Goal: Information Seeking & Learning: Learn about a topic

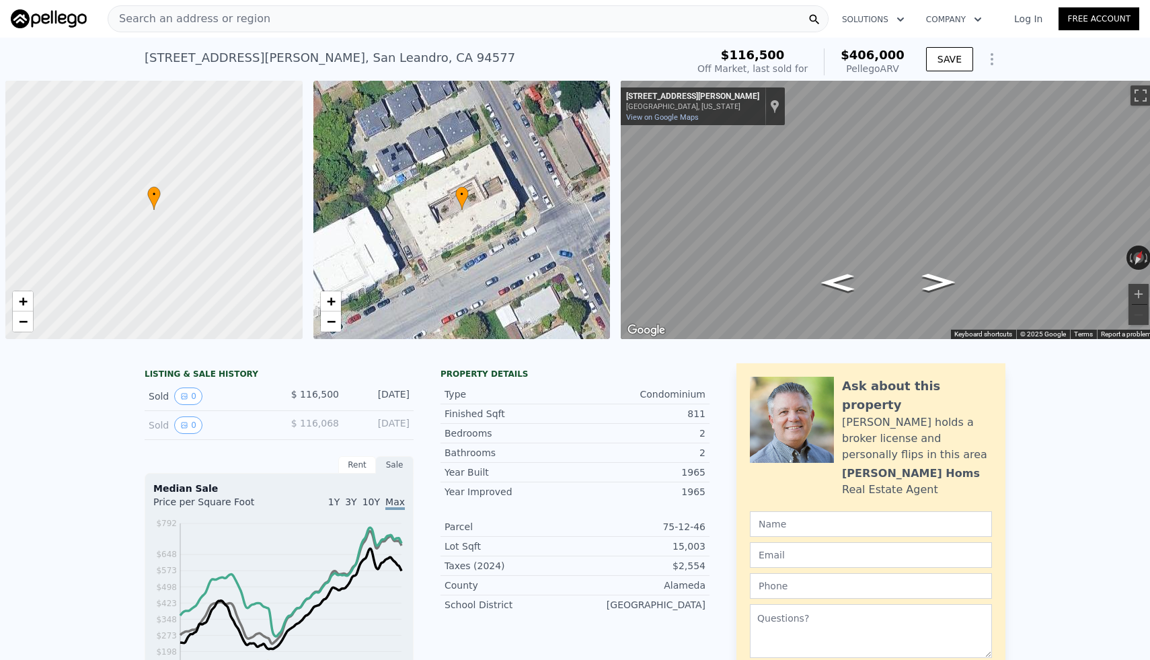
scroll to position [0, 5]
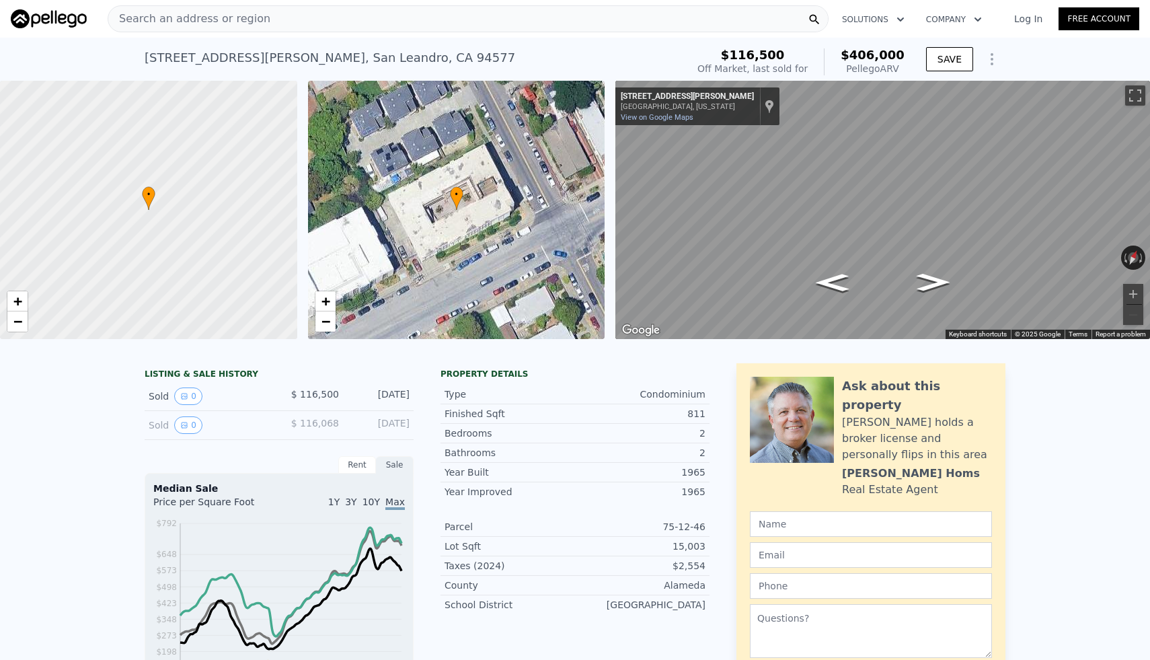
click at [334, 12] on div "Search an address or region" at bounding box center [468, 18] width 721 height 27
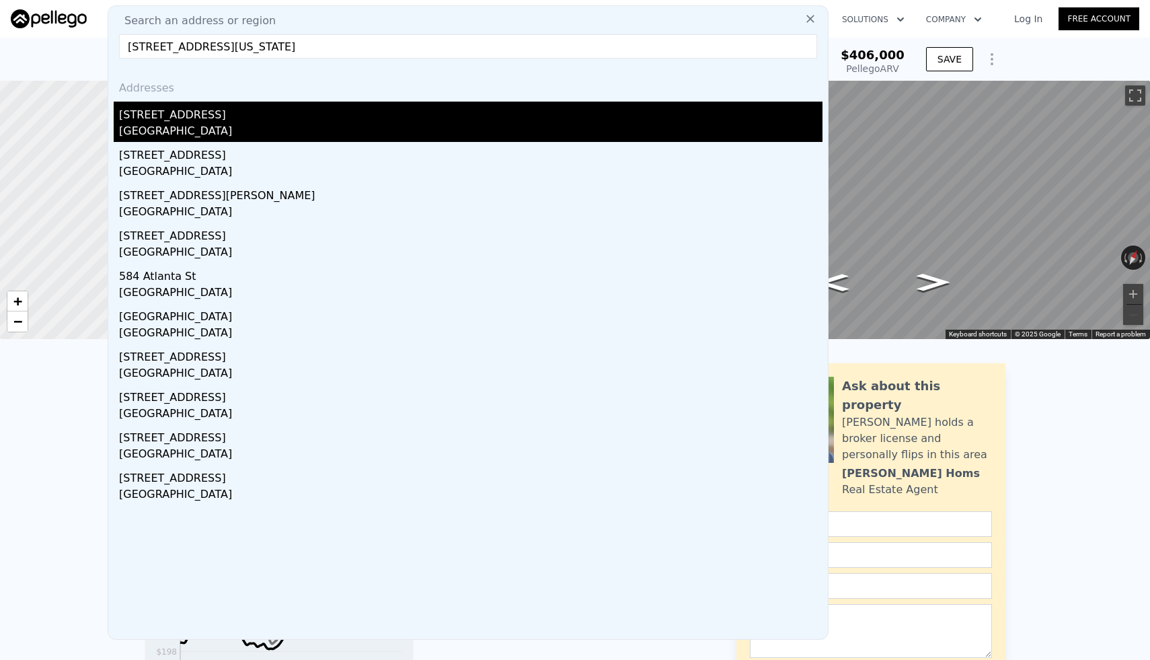
type input "[STREET_ADDRESS][US_STATE]"
click at [234, 113] on div "[STREET_ADDRESS]" at bounding box center [470, 113] width 703 height 22
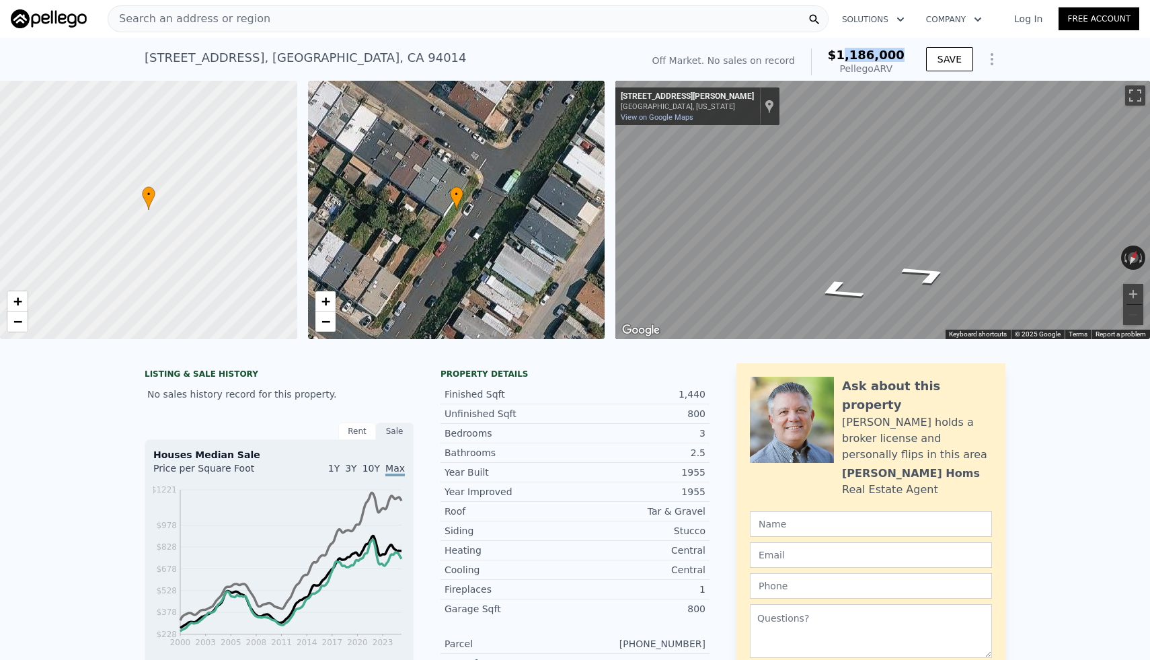
drag, startPoint x: 904, startPoint y: 55, endPoint x: 855, endPoint y: 55, distance: 49.8
click at [855, 55] on span "$1,186,000" at bounding box center [866, 55] width 77 height 14
click at [488, 154] on div "• + −" at bounding box center [456, 210] width 297 height 258
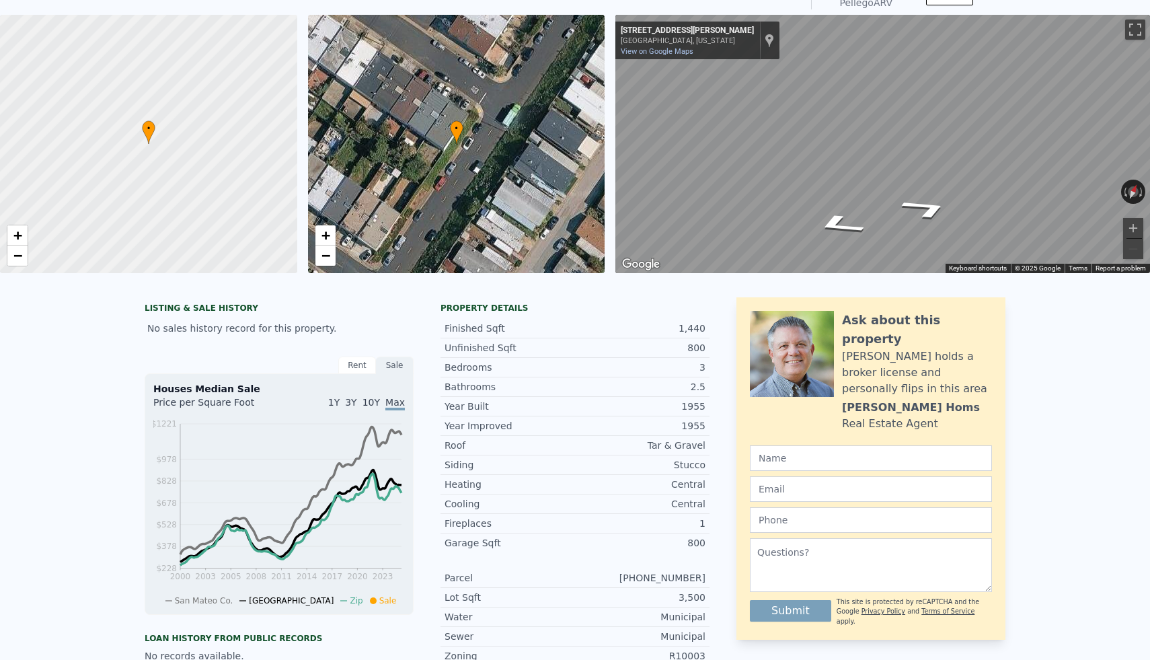
scroll to position [13, 0]
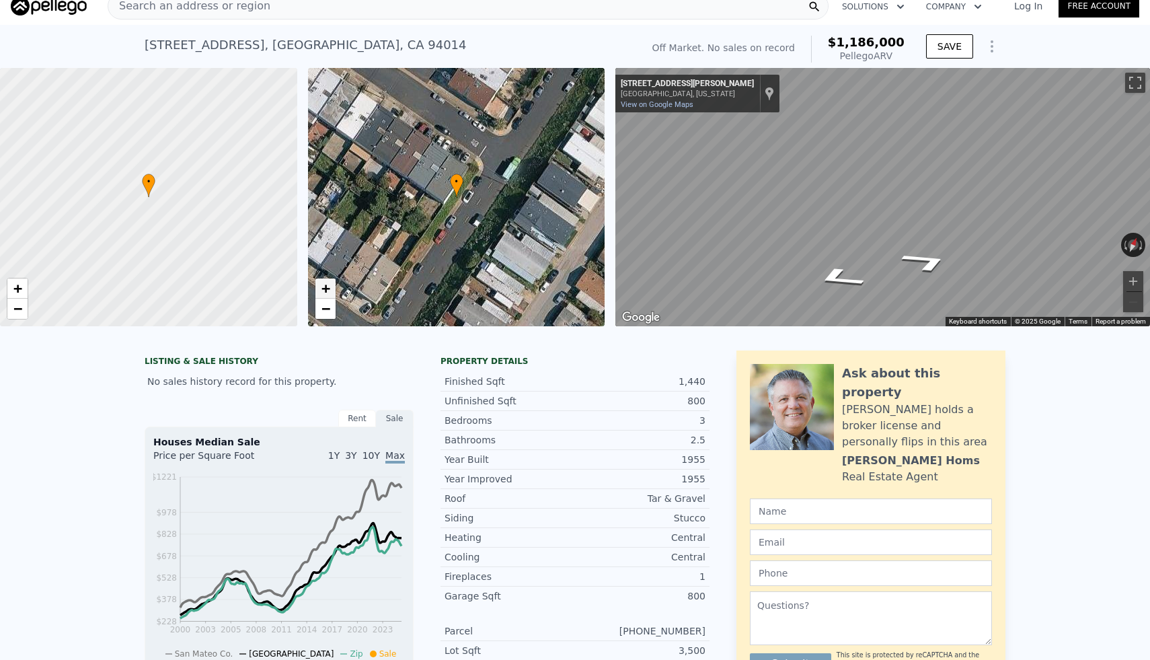
click at [328, 292] on span "+" at bounding box center [325, 288] width 9 height 17
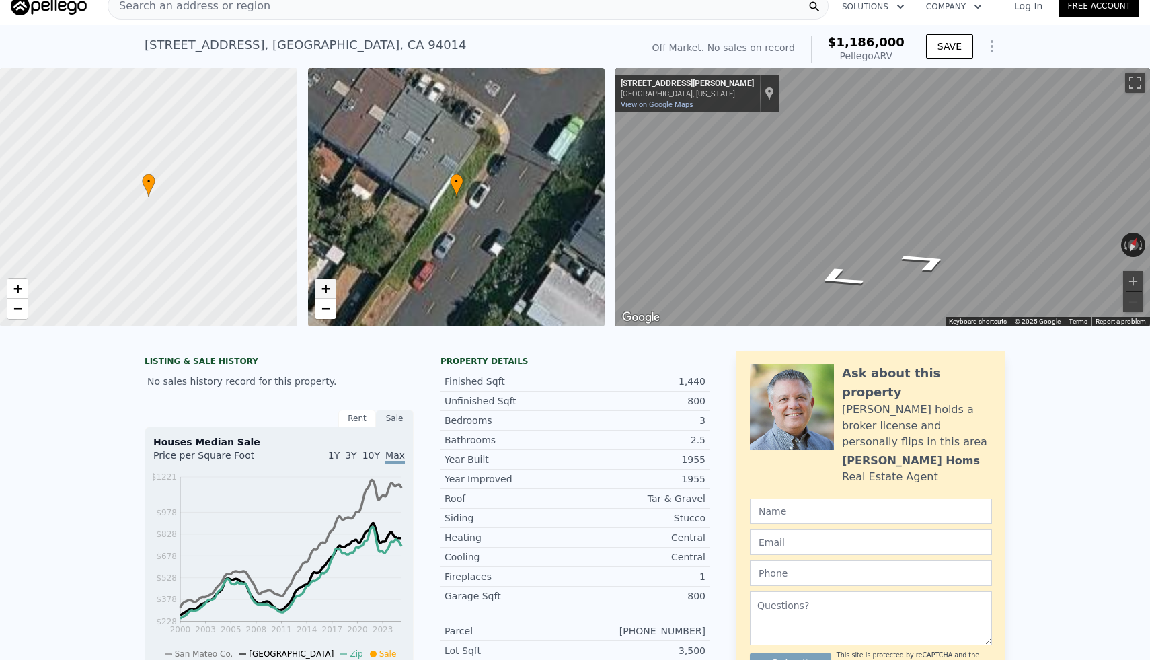
click at [328, 292] on span "+" at bounding box center [325, 288] width 9 height 17
click at [326, 309] on span "−" at bounding box center [325, 308] width 9 height 17
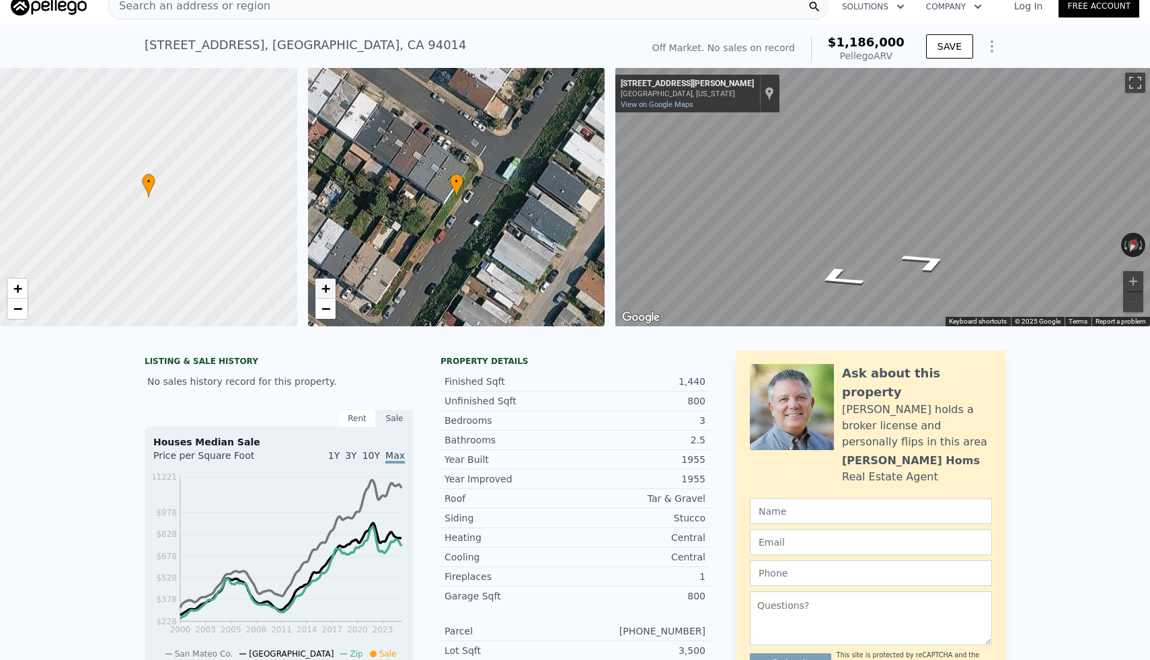
click at [325, 295] on span "+" at bounding box center [325, 288] width 9 height 17
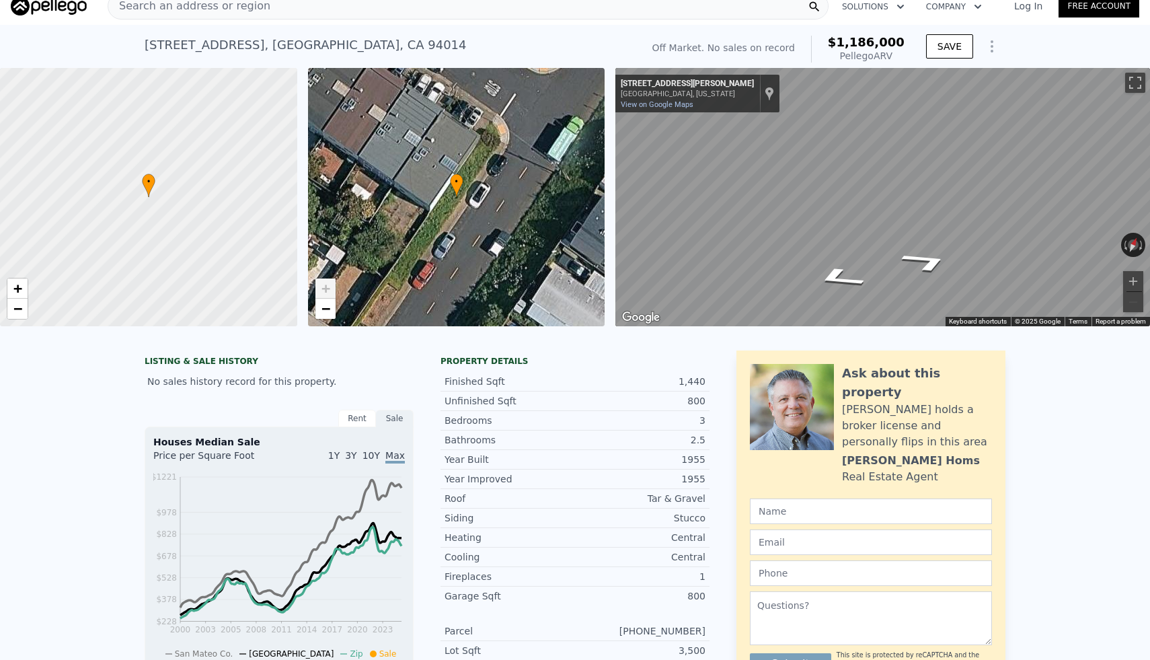
click at [325, 295] on span "+" at bounding box center [325, 288] width 9 height 17
click at [330, 321] on div "• + −" at bounding box center [456, 197] width 297 height 258
click at [325, 320] on div "• + −" at bounding box center [456, 197] width 297 height 258
click at [324, 311] on span "−" at bounding box center [325, 308] width 9 height 17
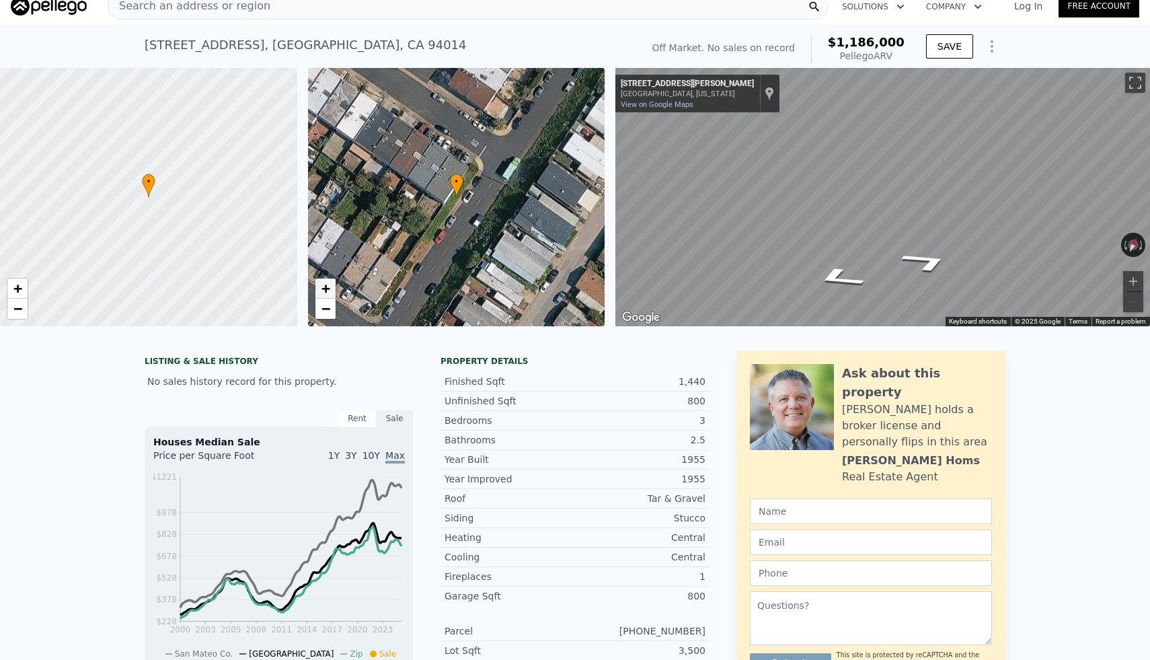
click at [322, 282] on span "+" at bounding box center [325, 288] width 9 height 17
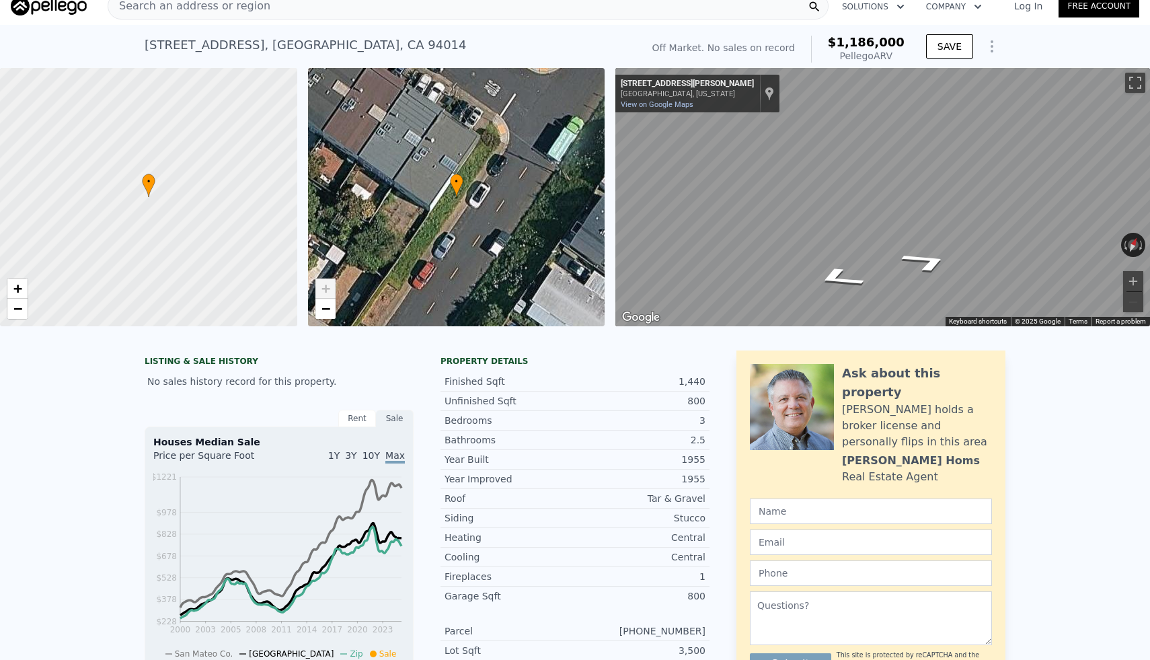
scroll to position [0, 0]
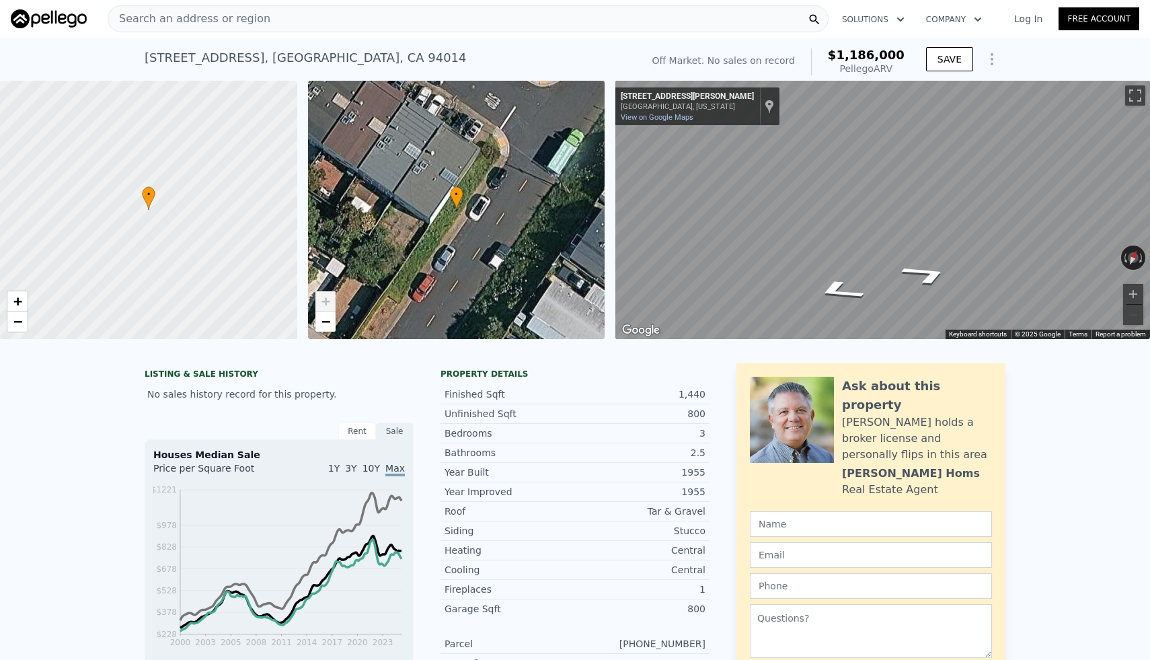
click at [353, 24] on div "Search an address or region" at bounding box center [468, 18] width 721 height 27
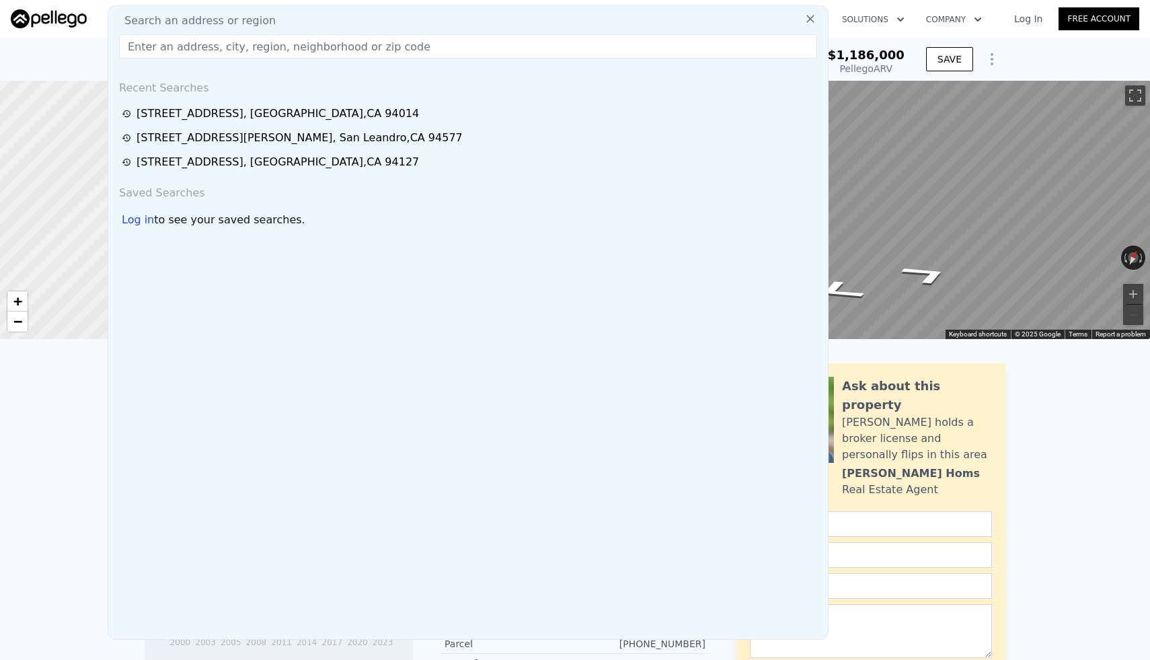
type input "[STREET_ADDRESS][US_STATE]"
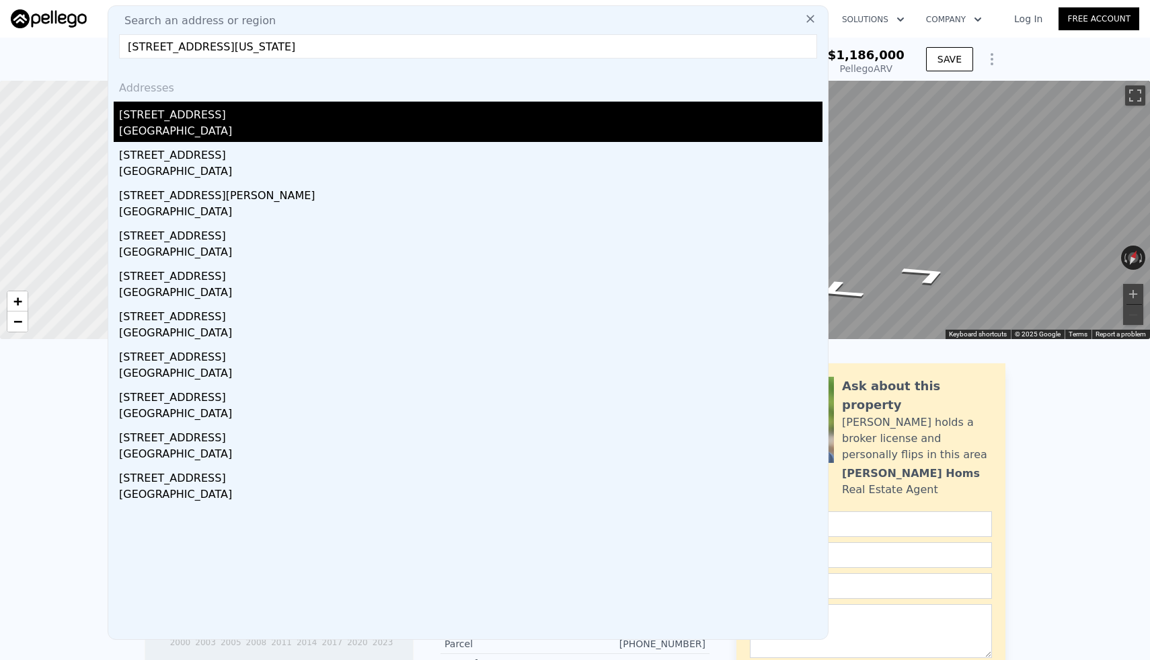
click at [293, 113] on div "[STREET_ADDRESS]" at bounding box center [470, 113] width 703 height 22
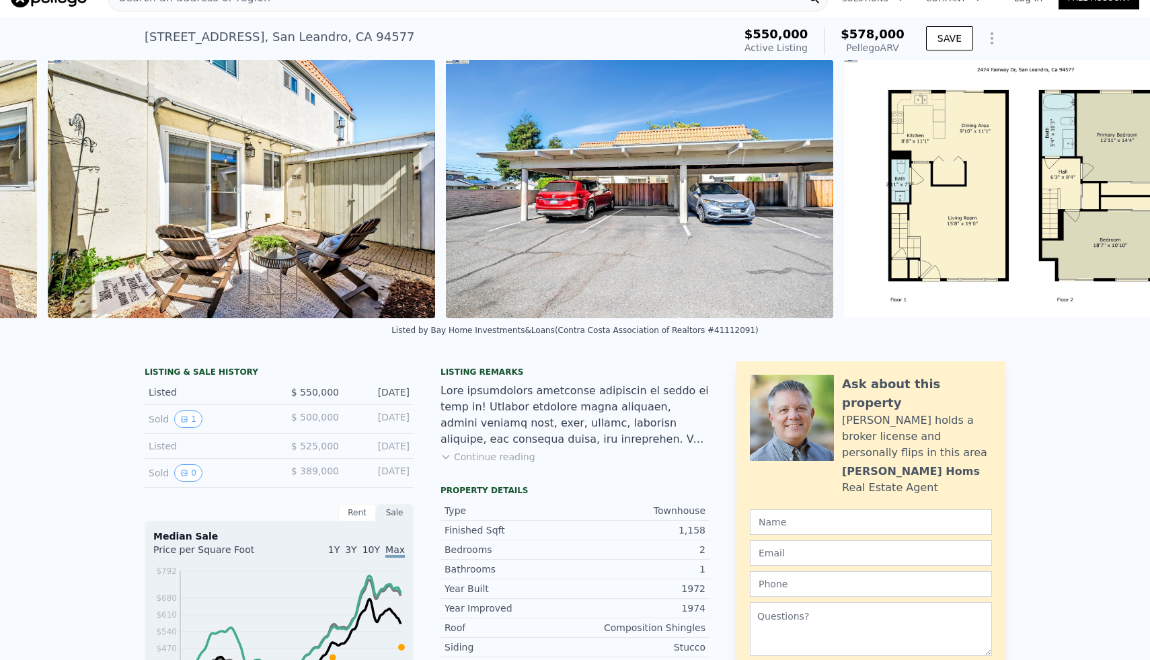
scroll to position [0, 10184]
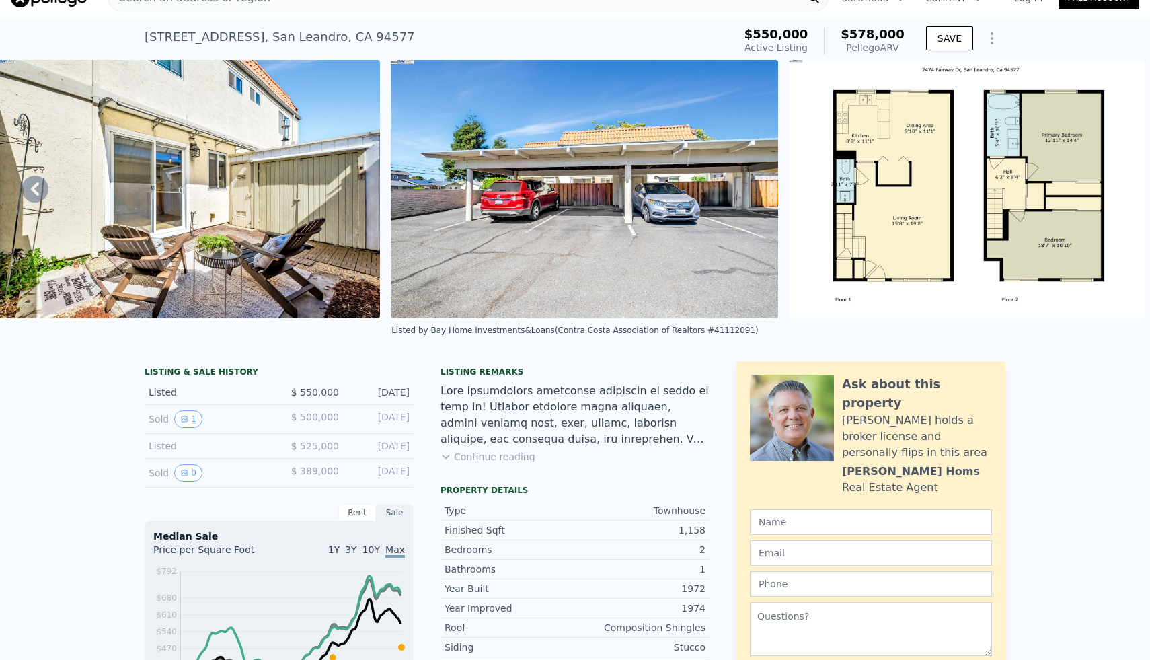
click at [885, 187] on img at bounding box center [967, 189] width 356 height 258
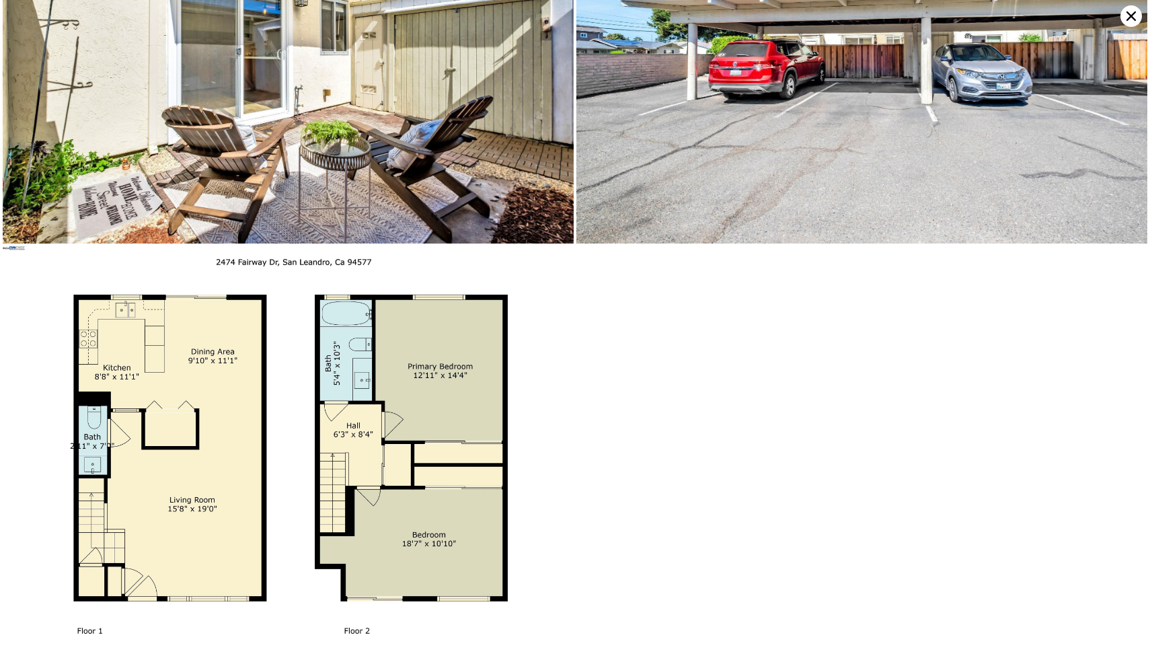
scroll to position [4735, 0]
type input "1"
type input "5"
type input "2"
type input "1030"
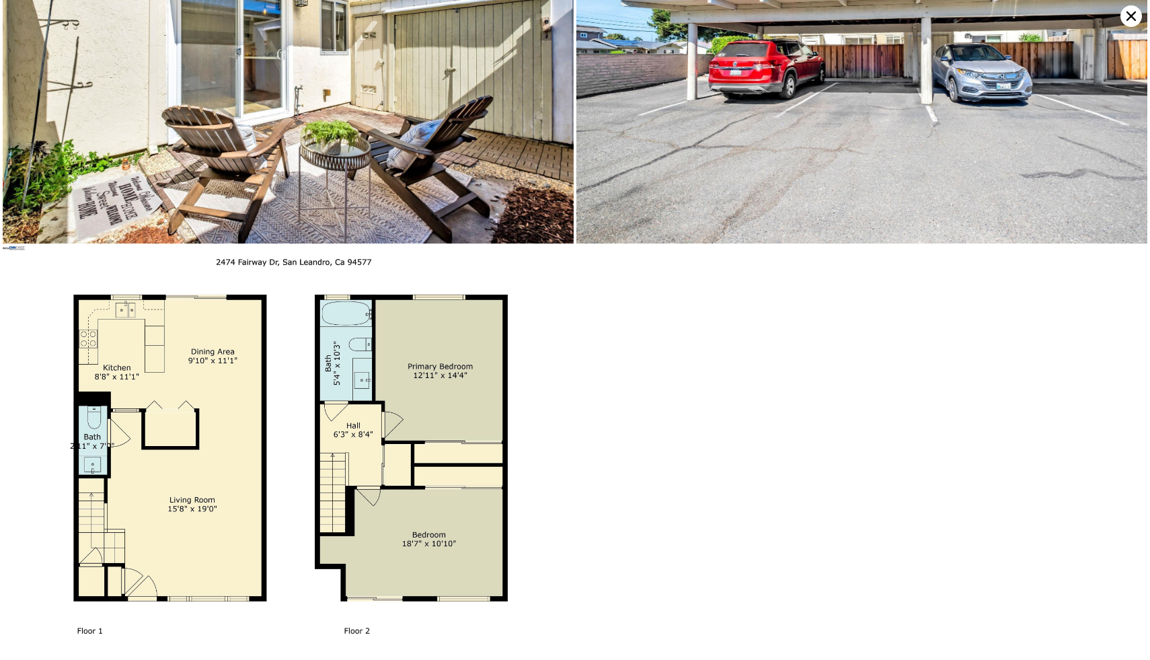
type input "2000"
type input "5000"
type input "$ 1,186,000"
type input "7"
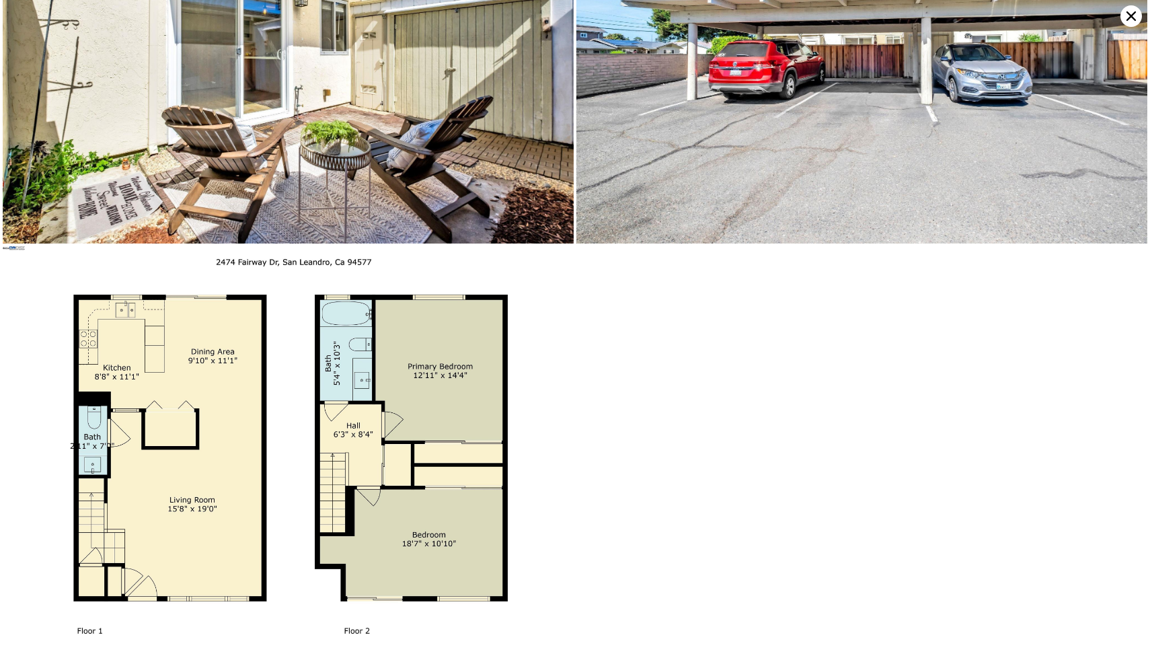
type input "$ 30,001"
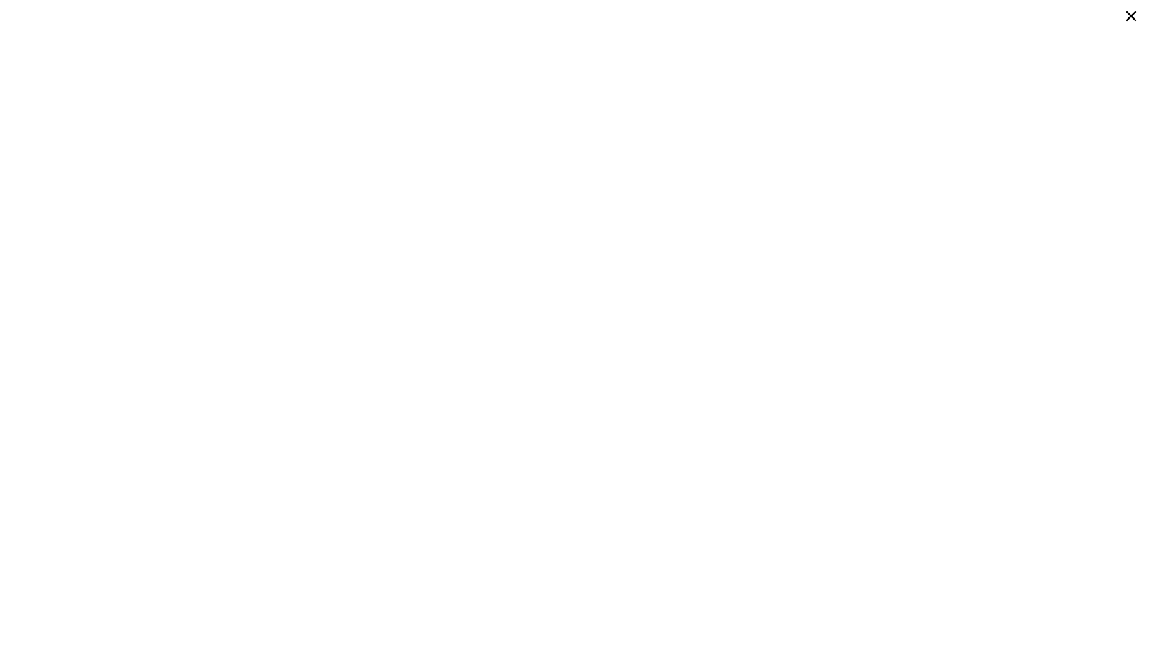
type input "2"
type input "595"
type input "1122"
type input "89146"
type input "$ 406,000"
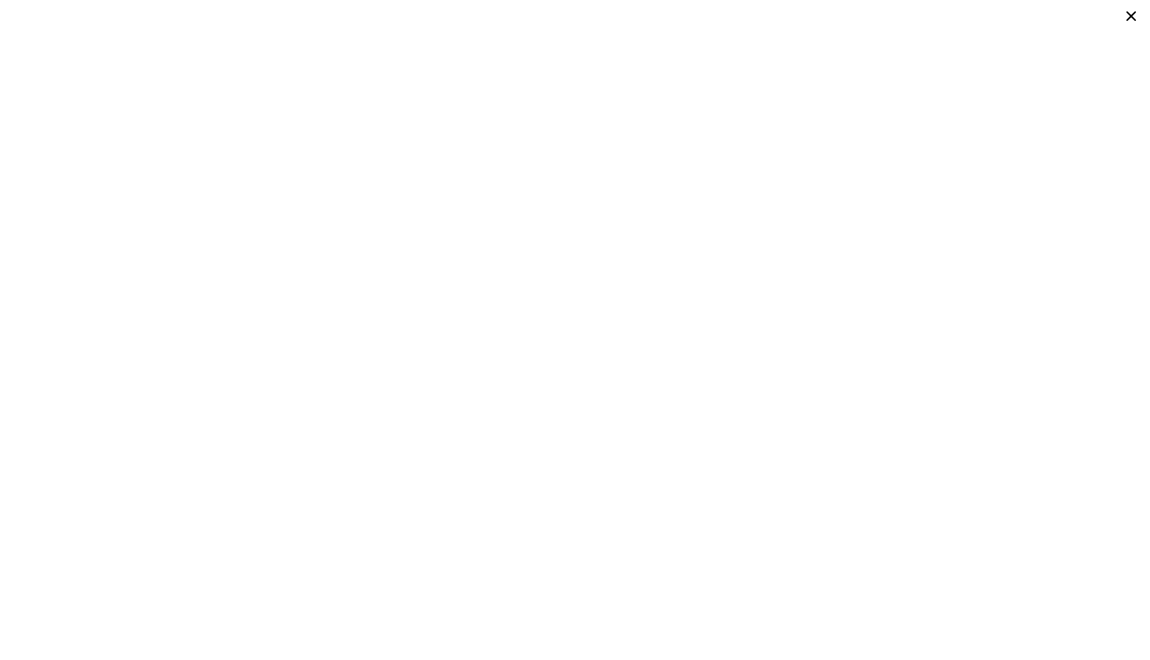
type input "4"
type input "$ 256,388"
type input "2"
type input "5"
type input "4"
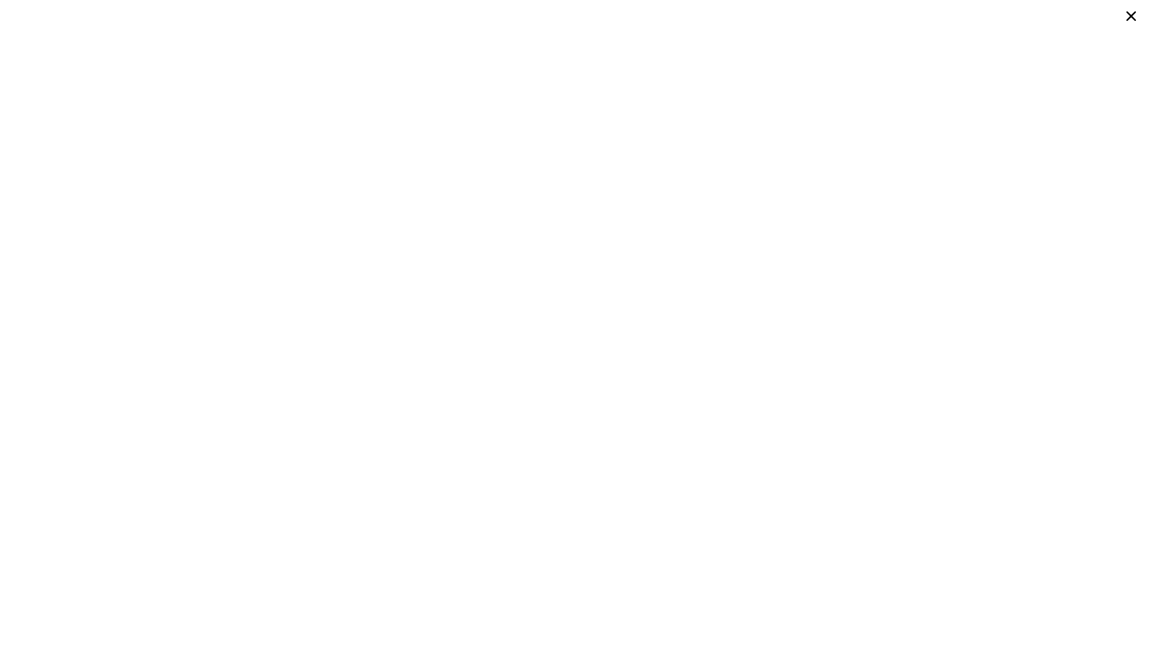
type input "1483"
type input "2604"
type input "2787"
type input "5549"
type input "$ 1,942,000"
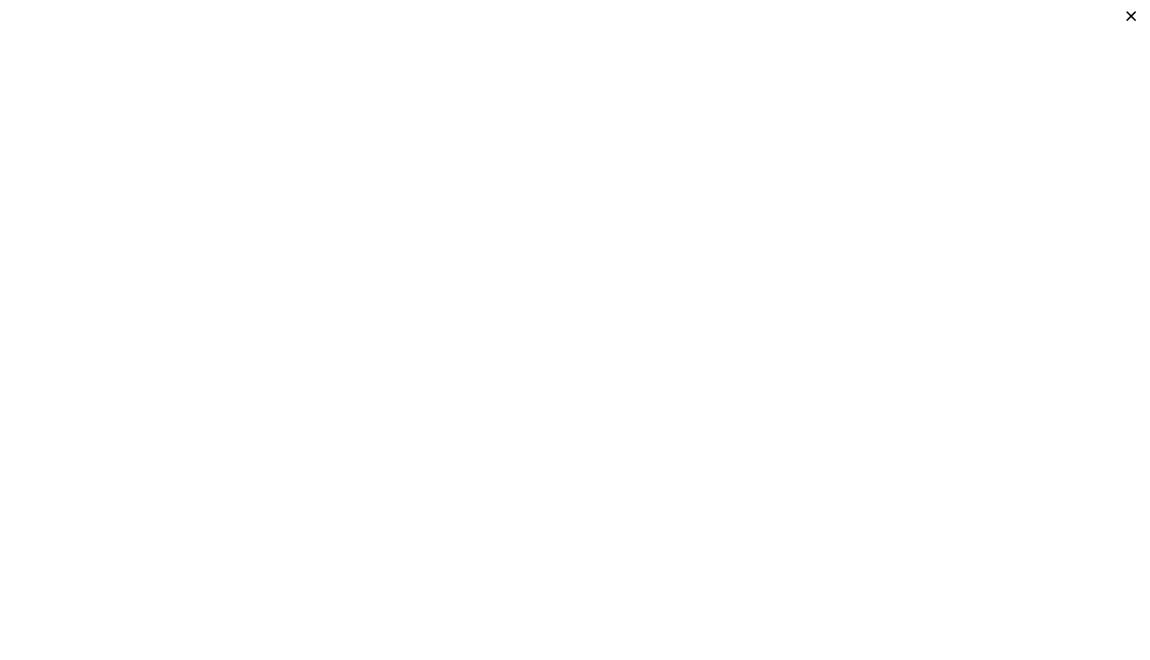
type input "8"
type input "$ 51,618"
type input "1"
type input "2"
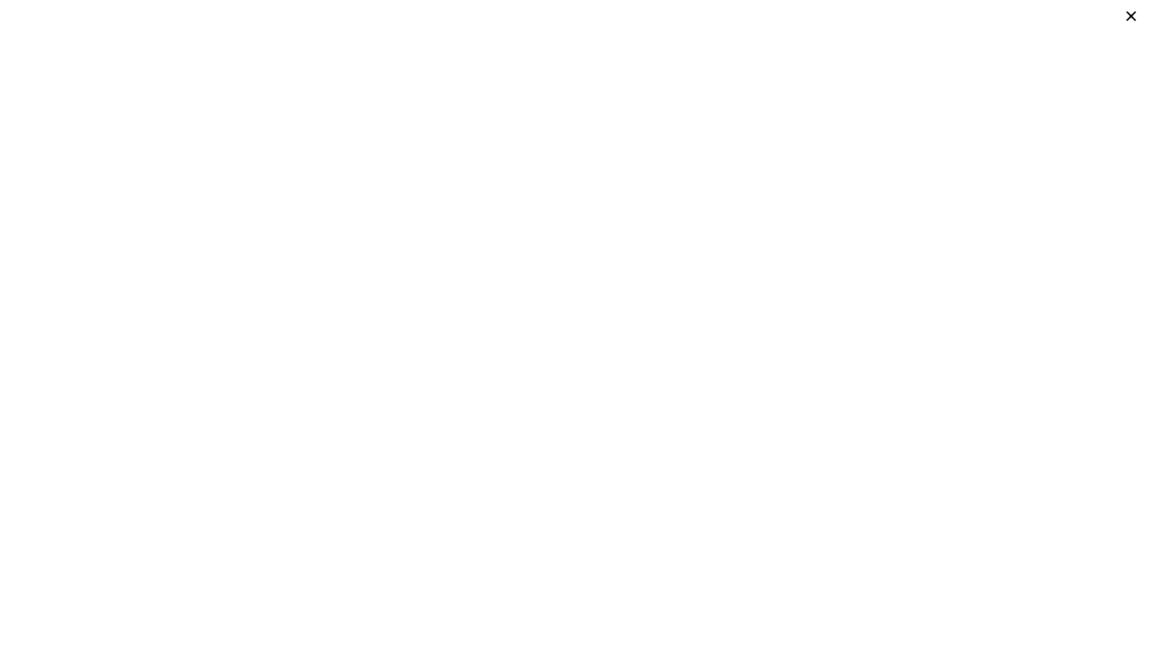
type input "595"
type input "1122"
type input "89146"
type input "$ 406,000"
type input "4"
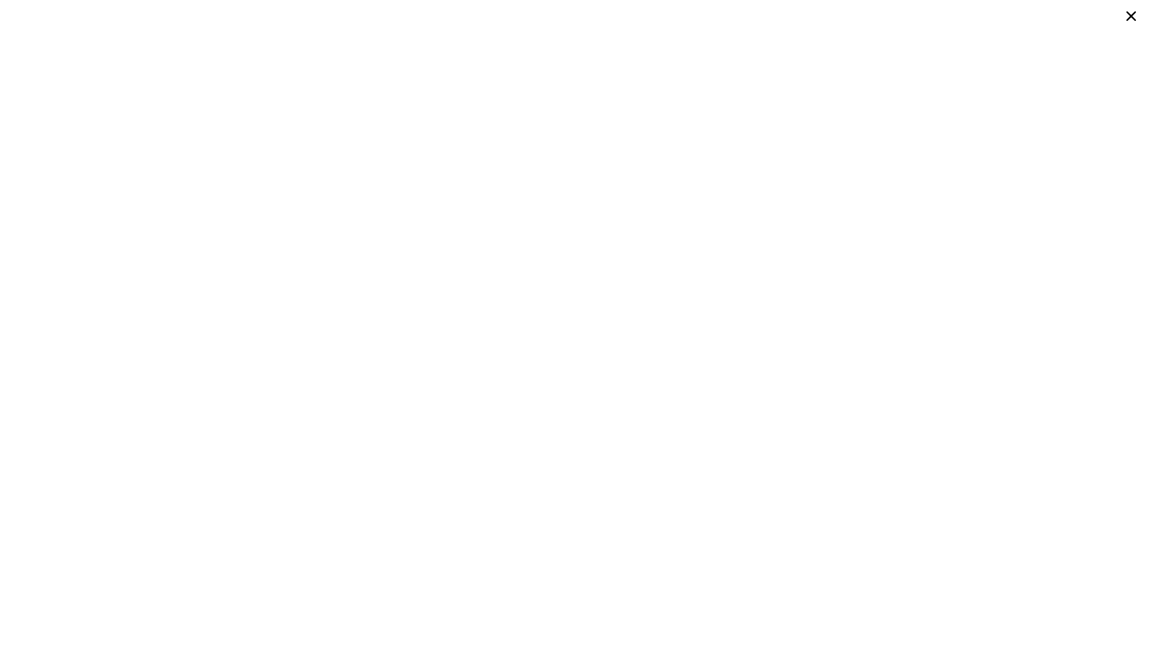
type input "$ 256,388"
type input "5"
type input "1030"
type input "2000"
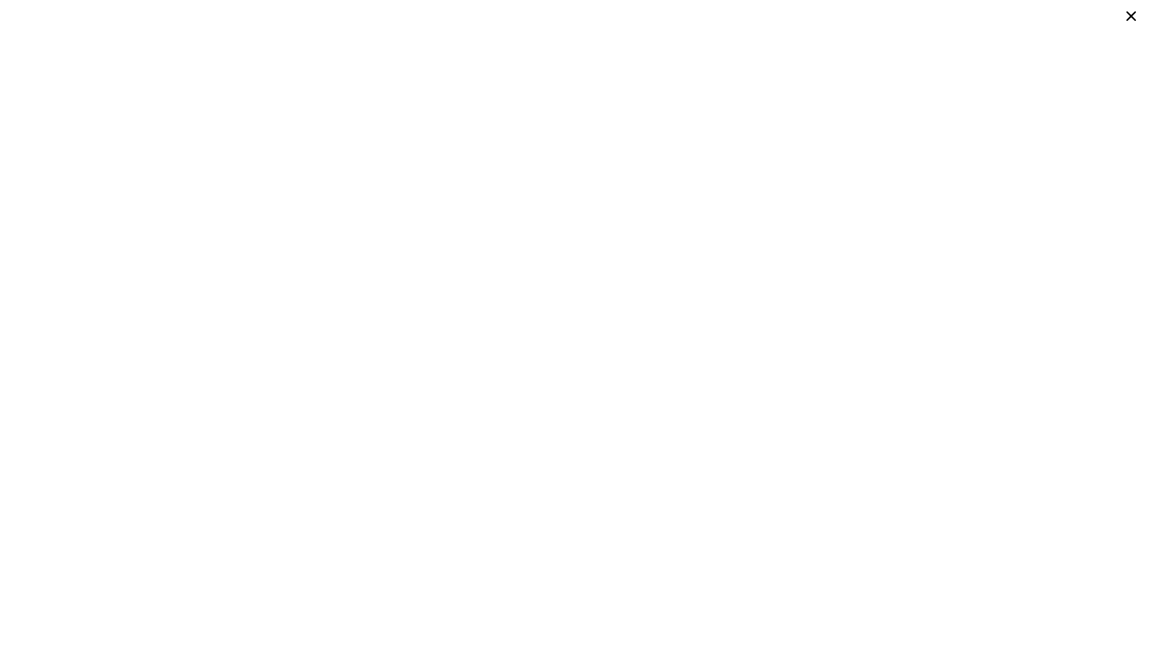
type input "5000"
type input "$ 1,186,000"
type input "7"
type input "$ 30,001"
